Goal: Task Accomplishment & Management: Complete application form

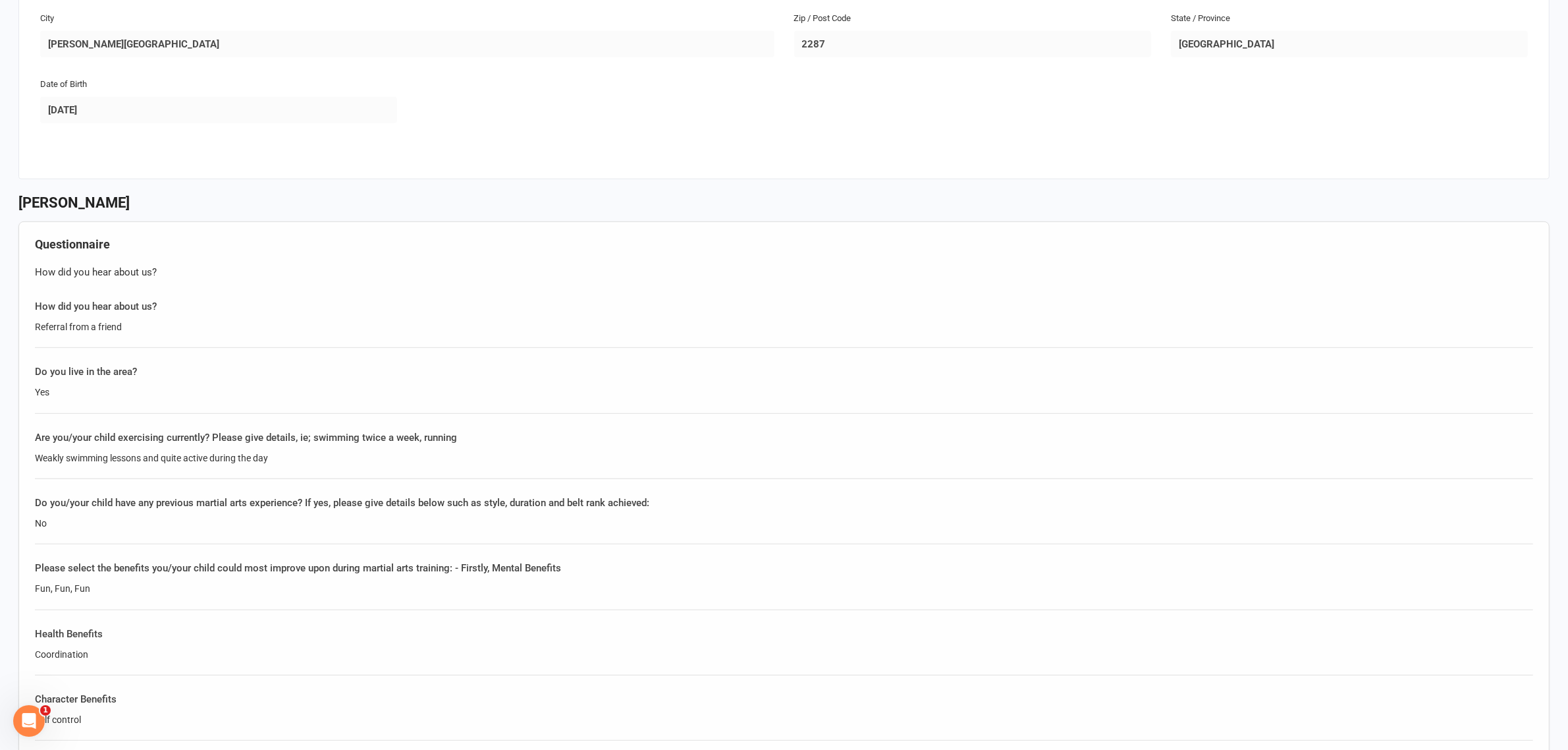
scroll to position [724, 0]
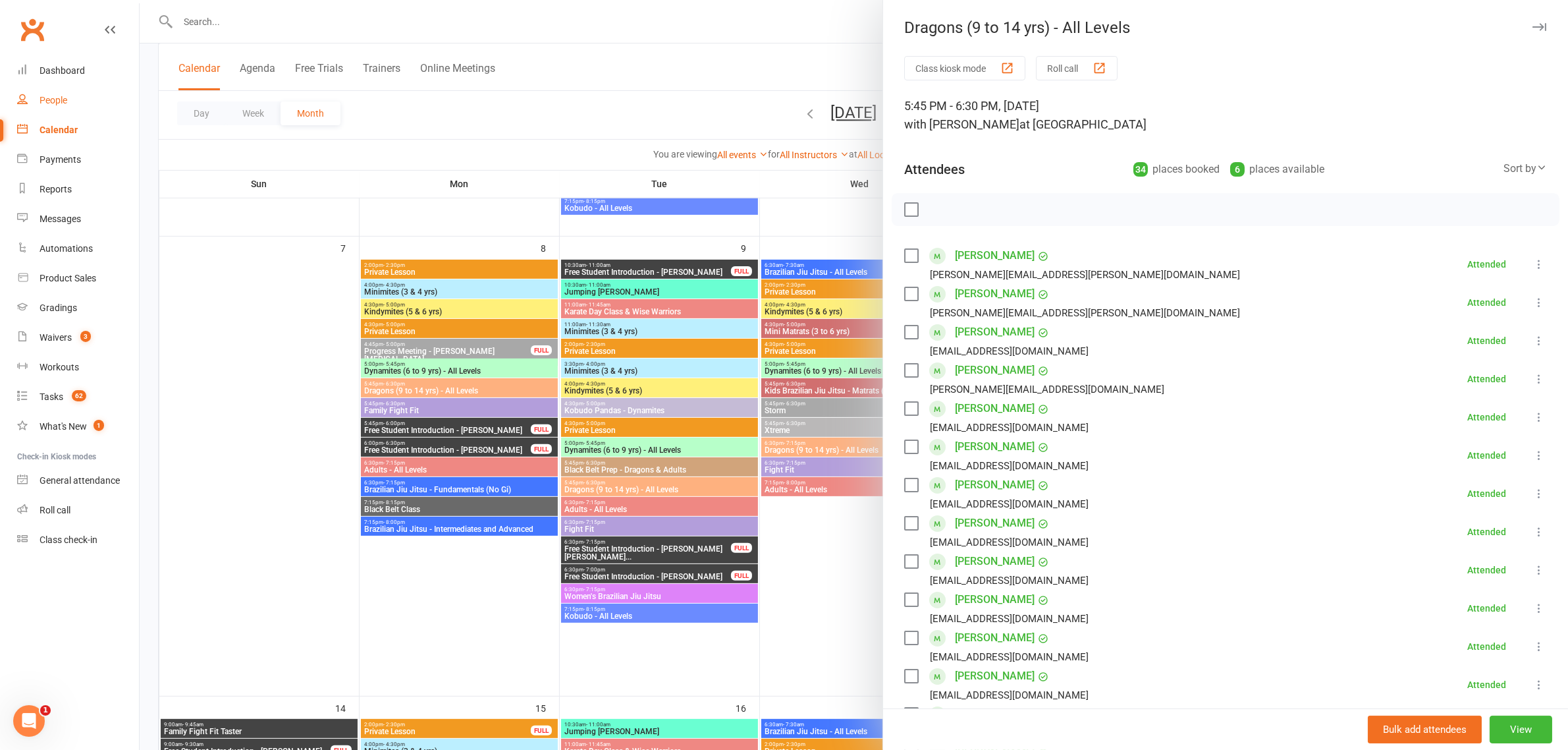
scroll to position [412, 0]
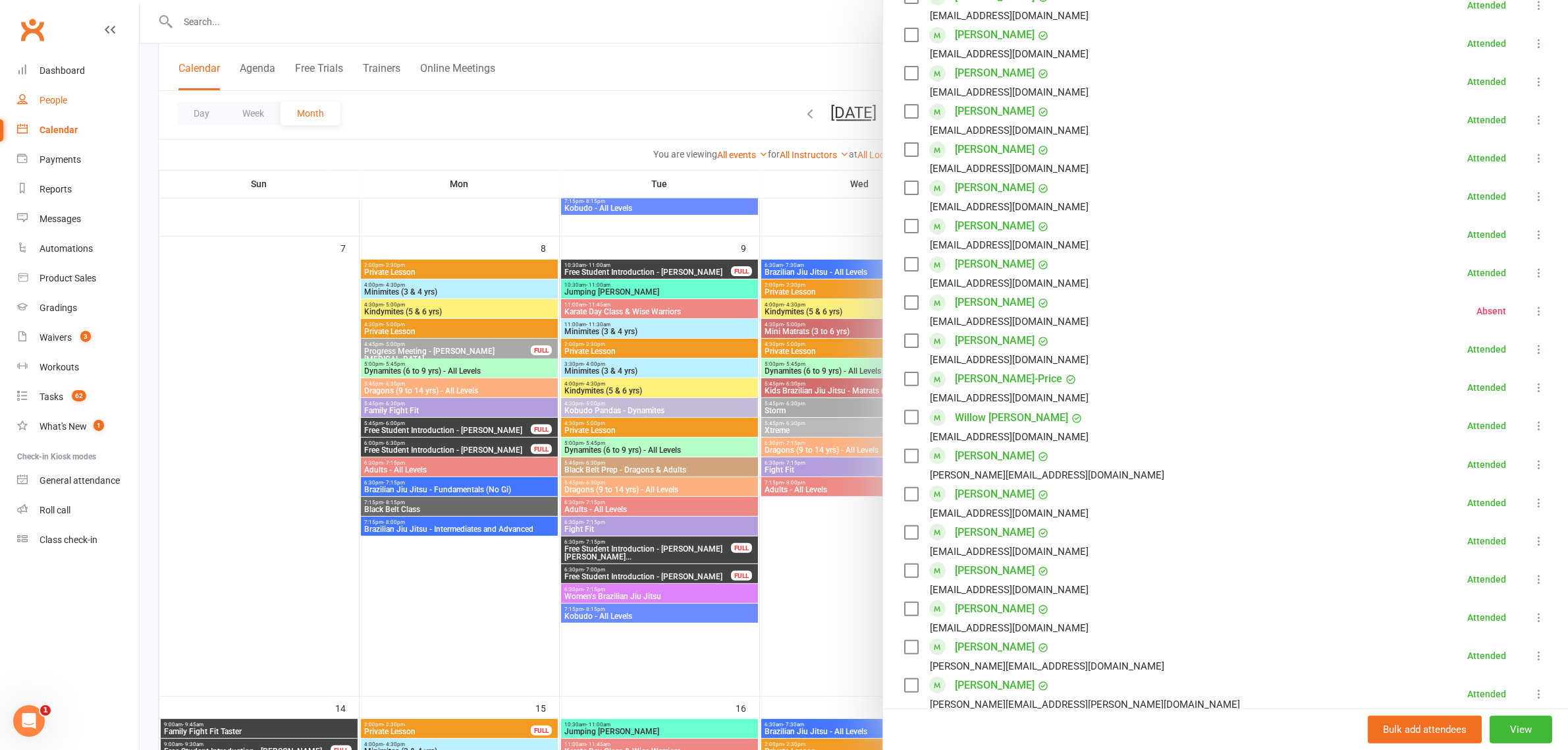
click at [79, 98] on link "People" at bounding box center [79, 100] width 122 height 30
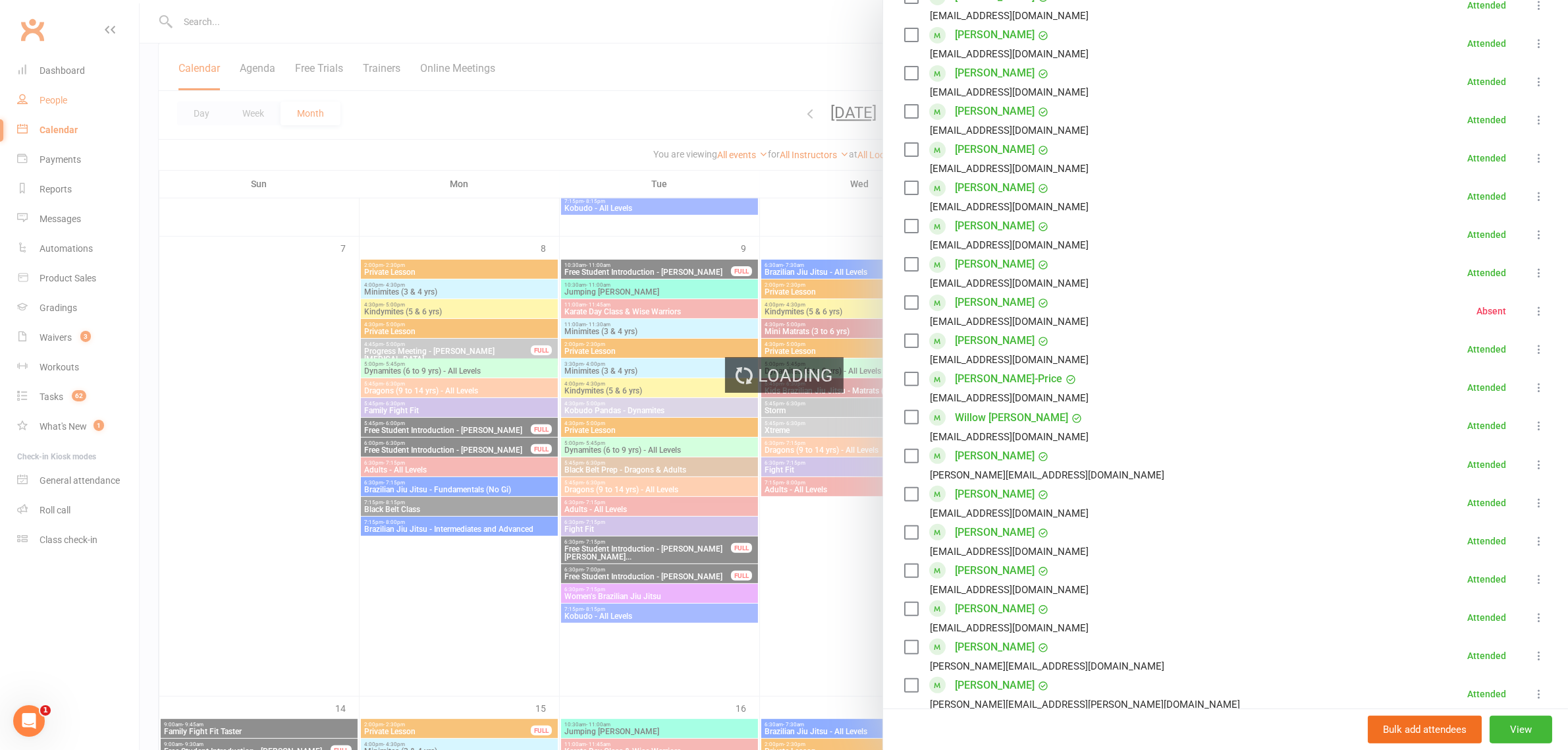
select select "100"
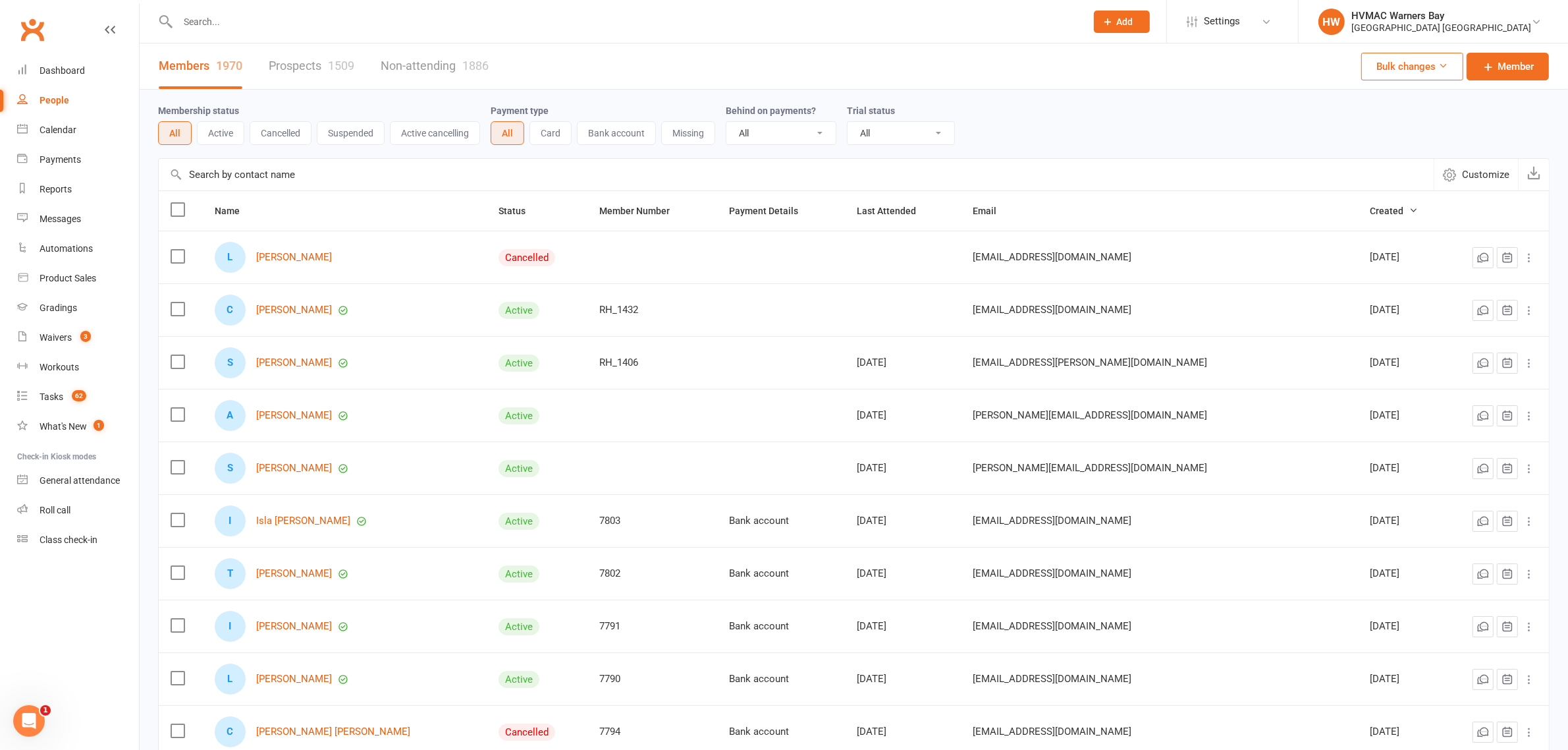
click at [443, 60] on link "Non-attending 1886" at bounding box center [435, 66] width 108 height 45
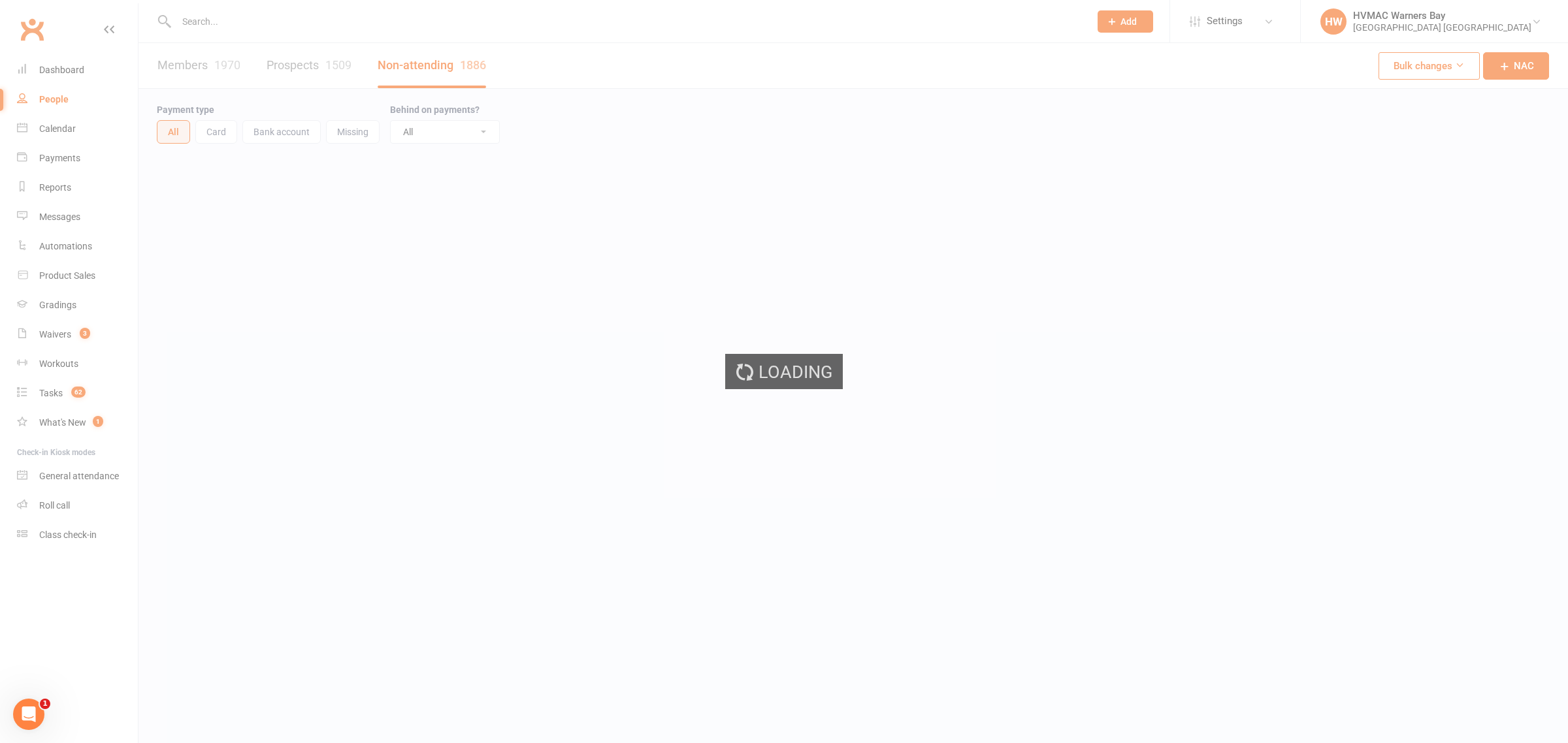
select select "100"
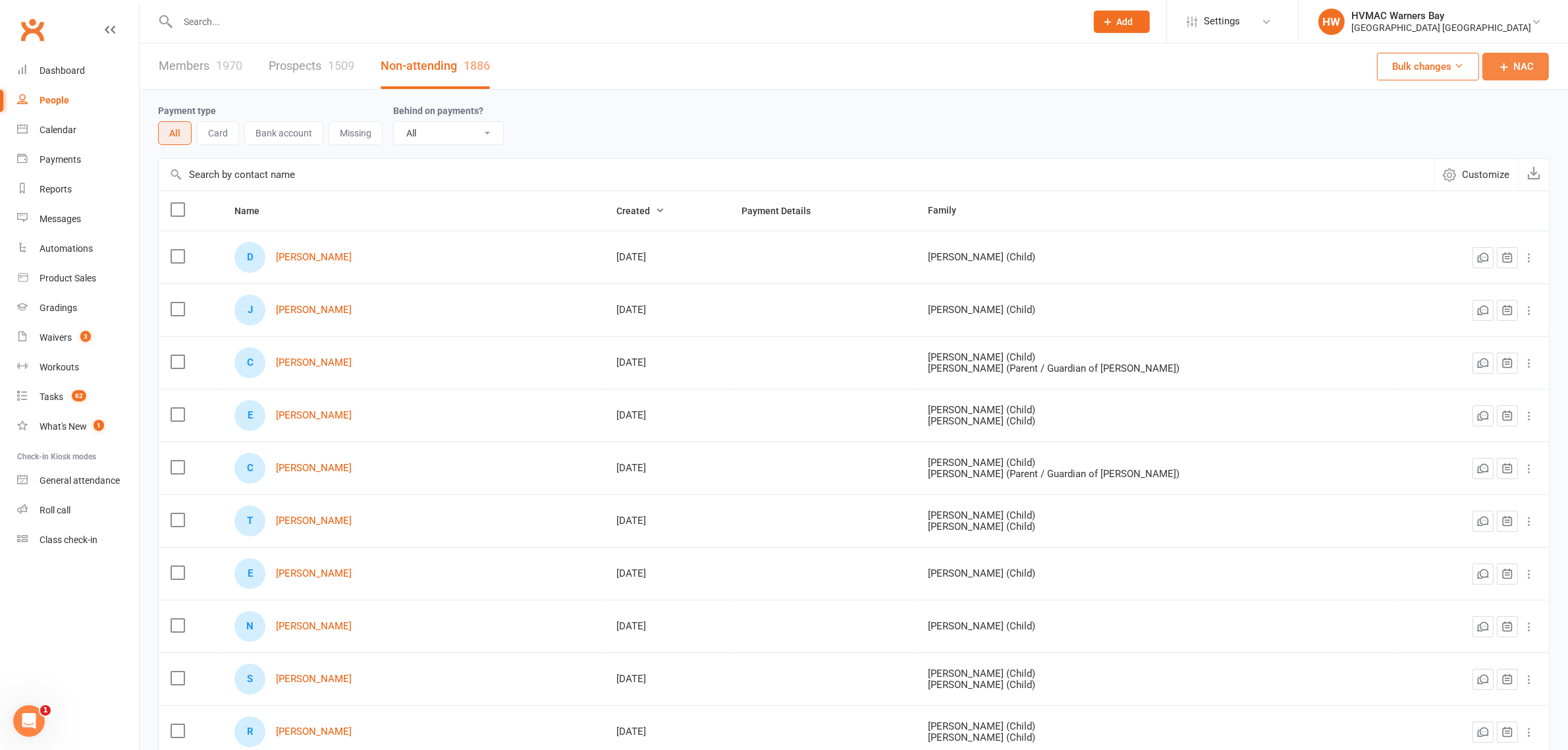
click at [1527, 63] on span "NAC" at bounding box center [1523, 66] width 20 height 16
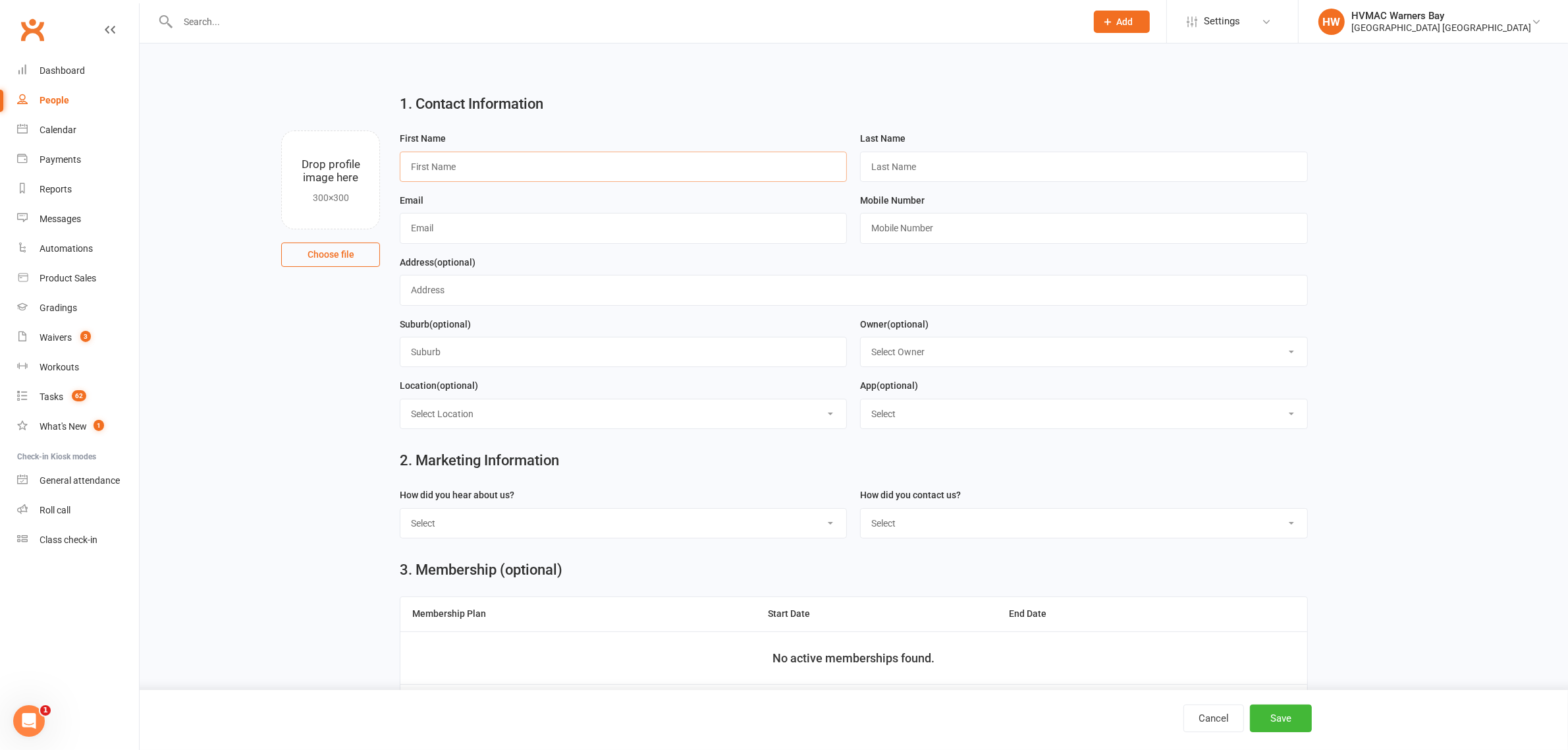
click at [527, 175] on input "text" at bounding box center [623, 167] width 448 height 31
type input "John"
click at [531, 226] on input "text" at bounding box center [623, 228] width 448 height 31
paste input "johnnie.83@hotmail.com"
type input "johnnie.83@hotmail.com"
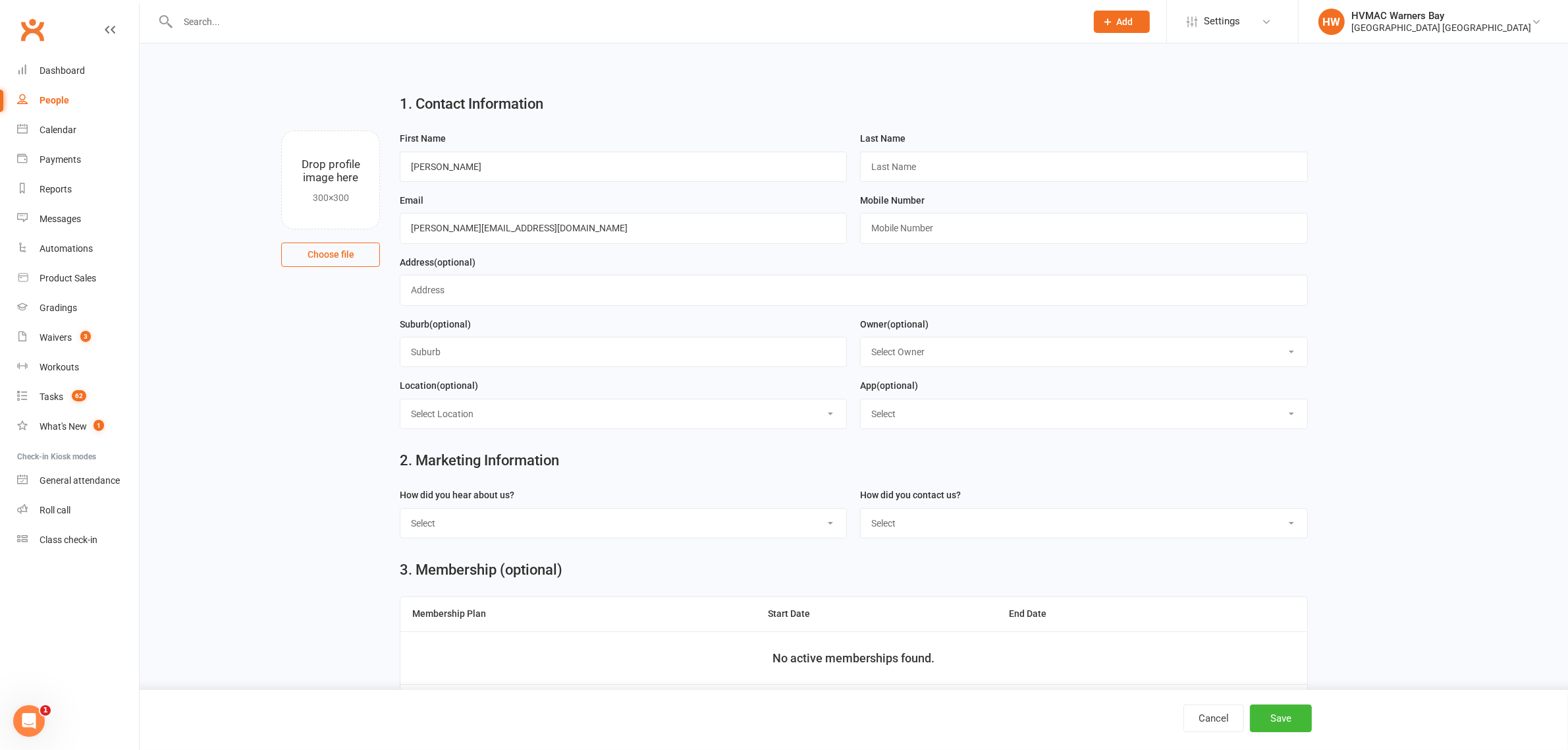
click at [282, 394] on main "1. Contact Information Drop profile image here 300×300 Choose file First Name J…" at bounding box center [853, 442] width 1392 height 718
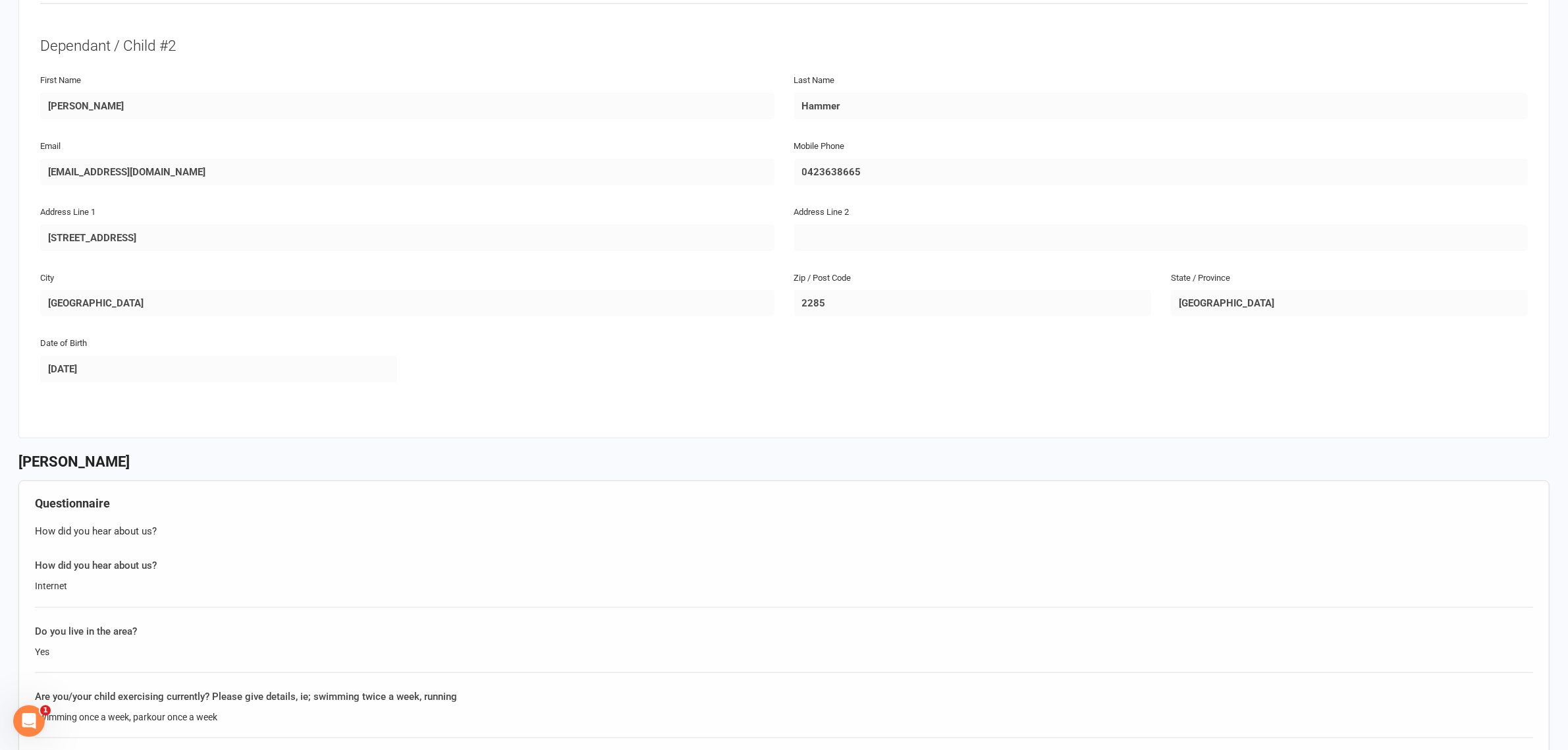
scroll to position [659, 0]
